Goal: Find specific page/section: Find specific page/section

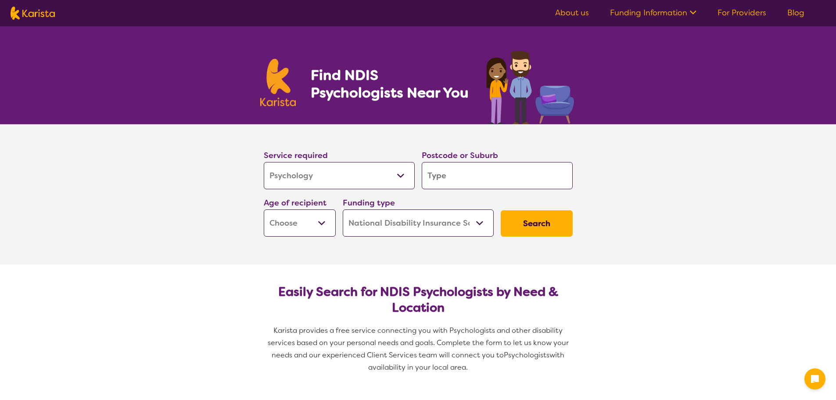
select select "Psychology"
select select "NDIS"
select select "Psychology"
select select "NDIS"
click at [465, 175] on input "search" at bounding box center [497, 175] width 151 height 27
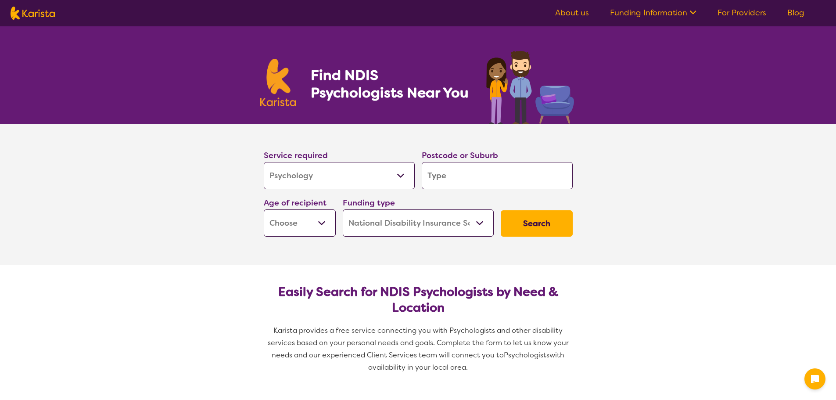
type input "6"
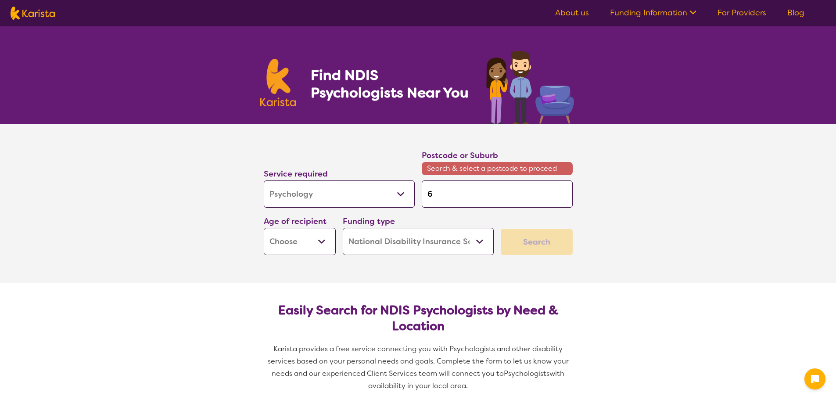
type input "60"
type input "603"
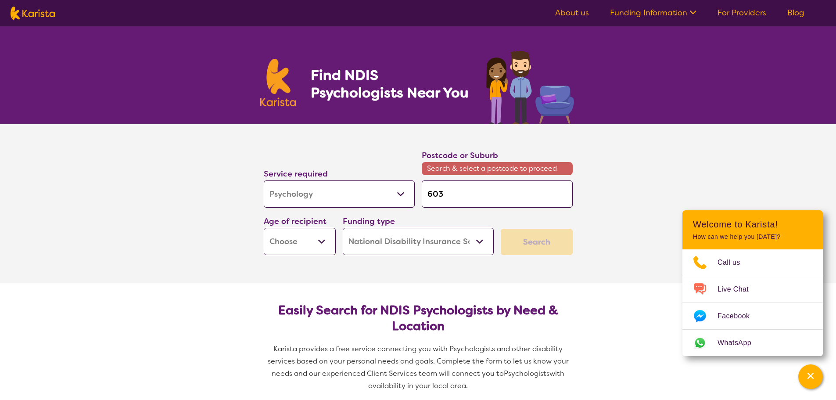
type input "6035"
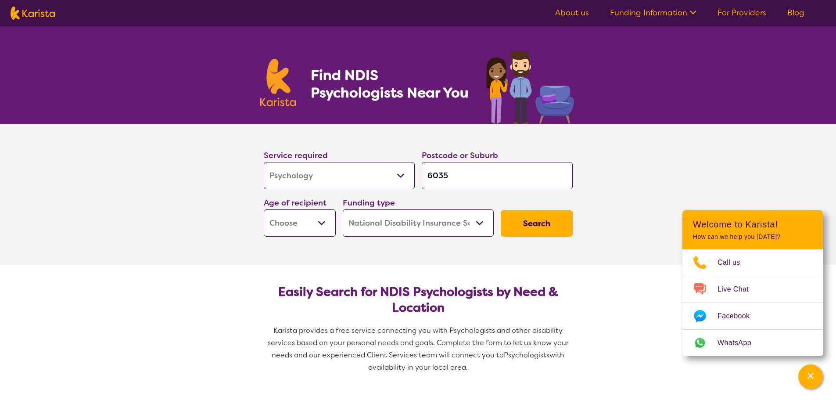
type input "6035"
click at [501, 210] on button "Search" at bounding box center [537, 223] width 72 height 26
click at [732, 176] on section "Service required Allied Health Assistant Assessment ([MEDICAL_DATA] or [MEDICAL…" at bounding box center [418, 194] width 836 height 140
click at [323, 222] on select "Early Childhood - 0 to 9 Child - 10 to 11 Adolescent - 12 to 17 Adult - 18 to 6…" at bounding box center [300, 222] width 72 height 27
select select "AD"
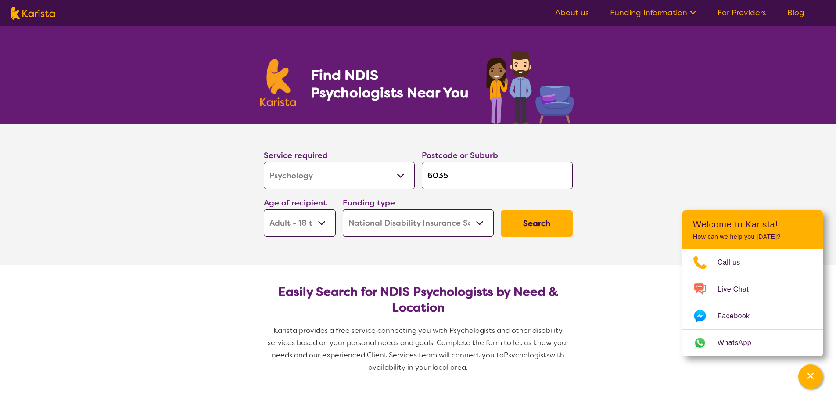
click at [264, 209] on select "Early Childhood - 0 to 9 Child - 10 to 11 Adolescent - 12 to 17 Adult - 18 to 6…" at bounding box center [300, 222] width 72 height 27
select select "AD"
click at [532, 227] on button "Search" at bounding box center [537, 223] width 72 height 26
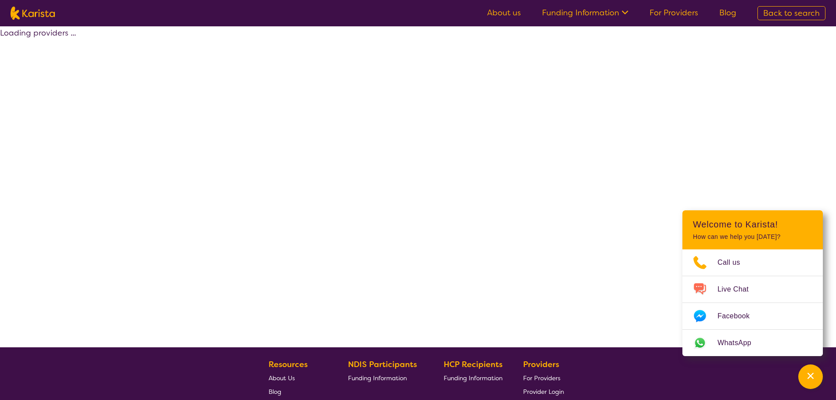
select select "by_score"
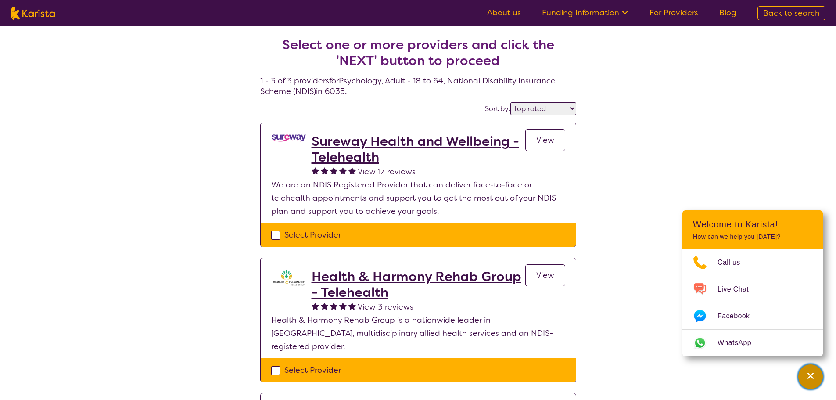
click at [804, 378] on div "Channel Menu" at bounding box center [811, 376] width 18 height 19
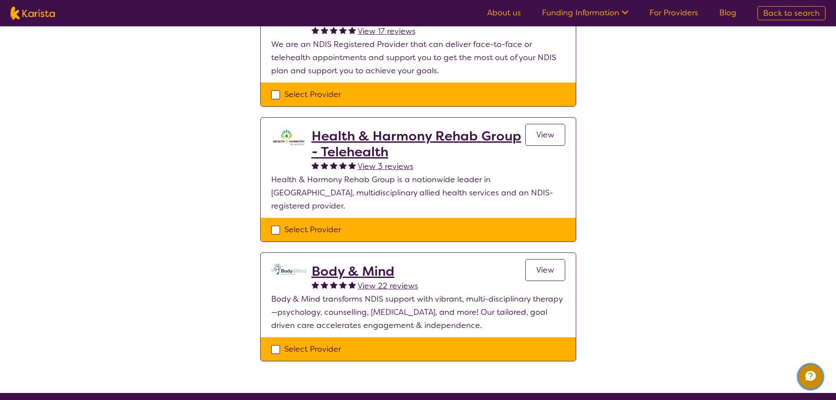
scroll to position [176, 0]
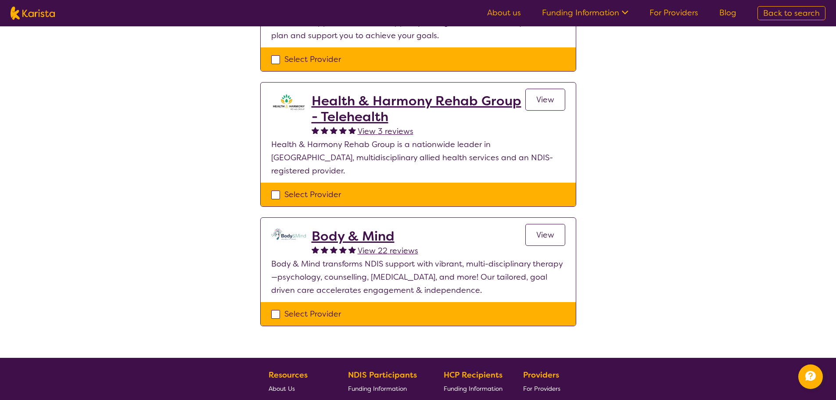
click at [556, 224] on link "View" at bounding box center [545, 235] width 40 height 22
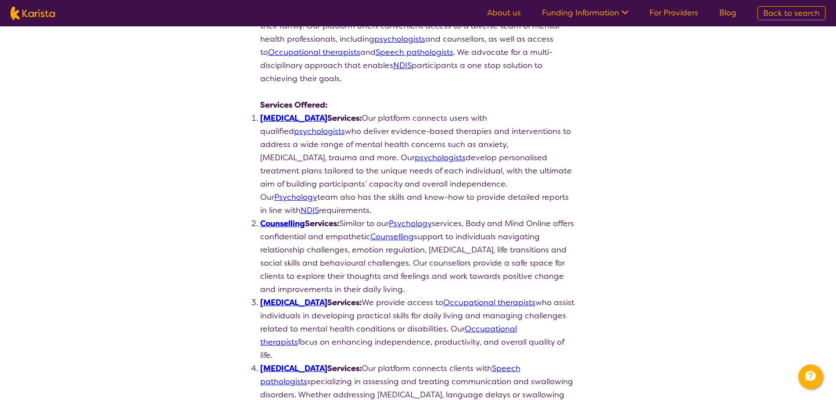
scroll to position [176, 0]
click at [345, 125] on link "psychologists" at bounding box center [319, 130] width 51 height 11
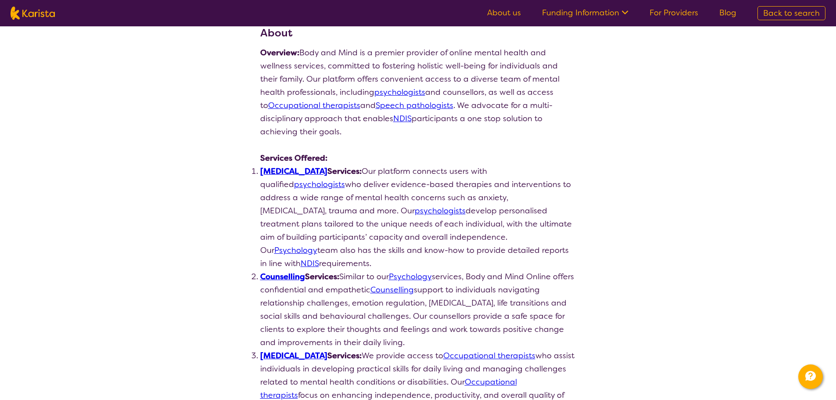
scroll to position [0, 0]
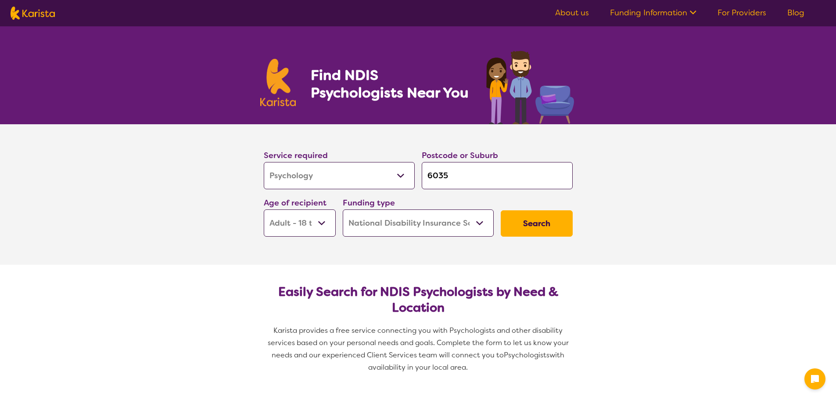
select select "Psychology"
select select "AD"
select select "NDIS"
select select "Psychology"
select select "AD"
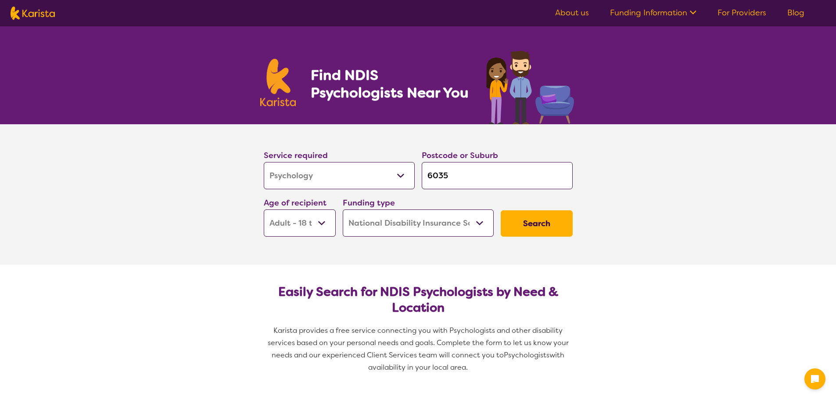
select select "NDIS"
